Goal: Task Accomplishment & Management: Manage account settings

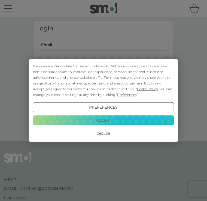
click at [49, 121] on button "Accept" at bounding box center [103, 120] width 141 height 10
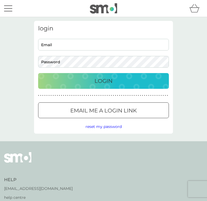
click at [42, 45] on input "Email" at bounding box center [103, 45] width 131 height 12
type input "braveandmumpe@hotmail.com"
click at [103, 81] on button "Login" at bounding box center [103, 81] width 131 height 16
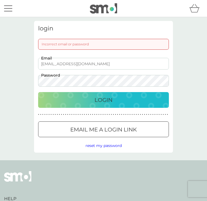
click at [152, 92] on button "Login" at bounding box center [103, 100] width 131 height 16
click at [87, 141] on div "login Incorrect email or password braveandmumpe@hotmail.com Email Password Logi…" at bounding box center [103, 87] width 139 height 132
click at [90, 145] on span "reset my password" at bounding box center [103, 145] width 36 height 5
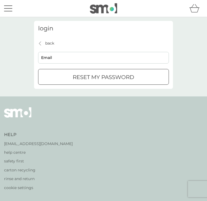
click at [42, 57] on input "Email" at bounding box center [103, 58] width 131 height 12
click at [103, 77] on button "reset my password" at bounding box center [103, 77] width 131 height 16
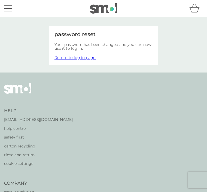
click at [60, 55] on link "Return to log in page." at bounding box center [75, 57] width 42 height 5
